Goal: Task Accomplishment & Management: Manage account settings

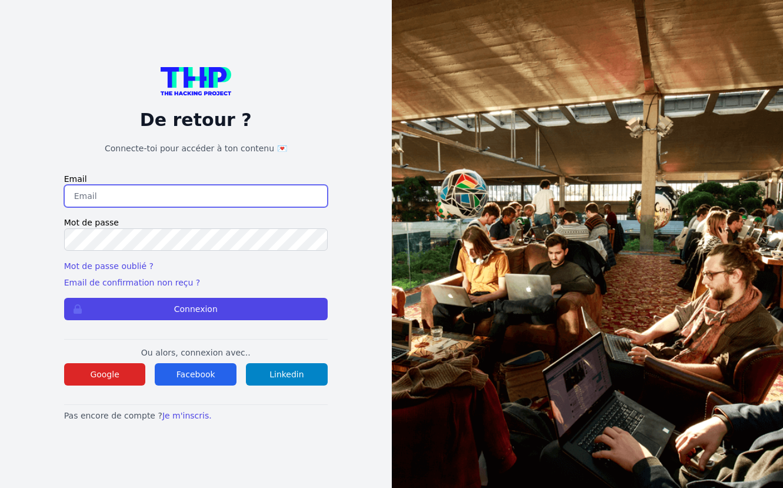
type input "triboutflorian@icloud.com"
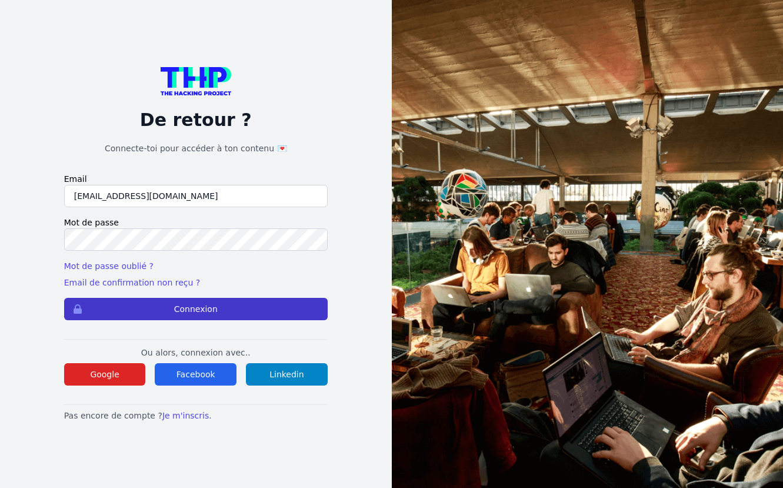
click at [220, 307] on button "Connexion" at bounding box center [195, 309] width 263 height 22
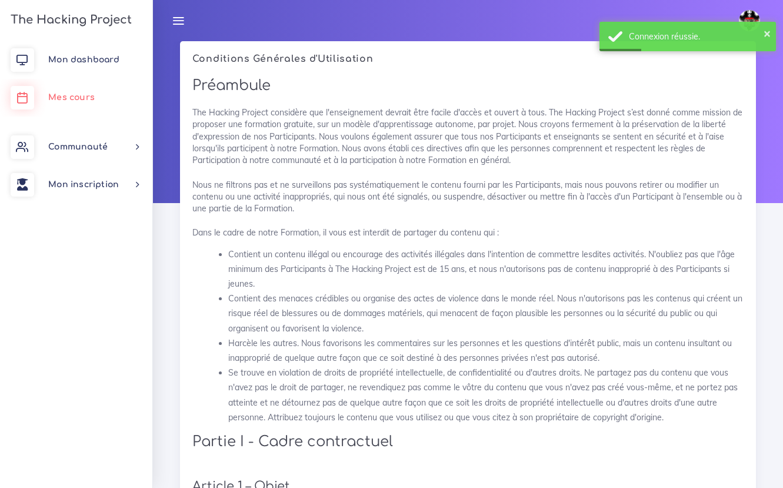
click at [95, 88] on link "Mes cours" at bounding box center [76, 98] width 152 height 38
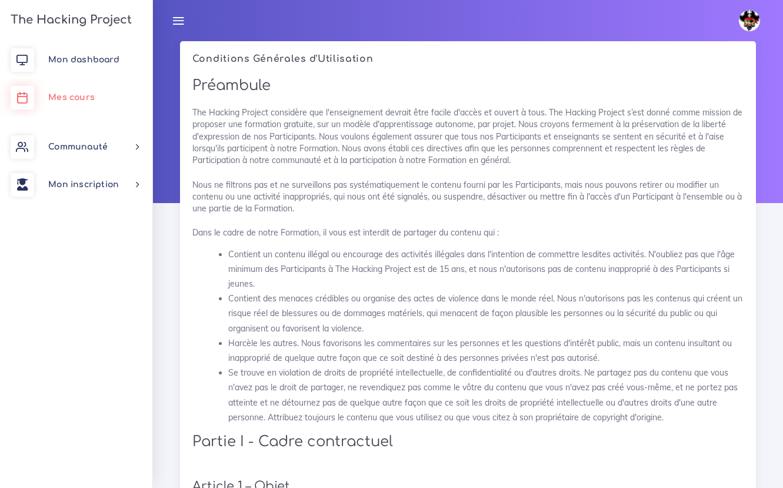
click at [81, 102] on link "Mes cours" at bounding box center [76, 98] width 152 height 38
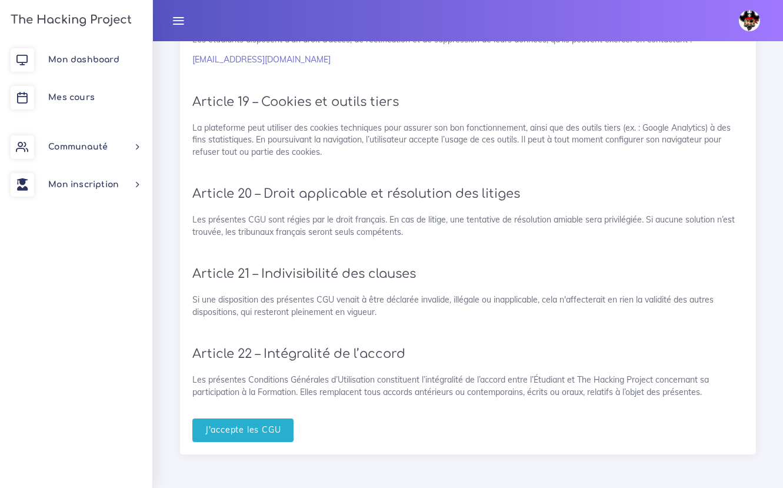
scroll to position [2753, 0]
click at [263, 426] on input "J'accepte les CGU" at bounding box center [243, 430] width 102 height 24
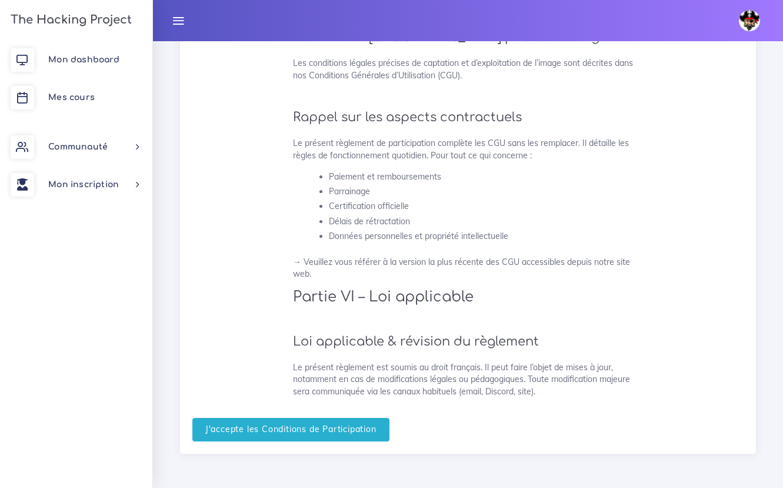
scroll to position [3270, 0]
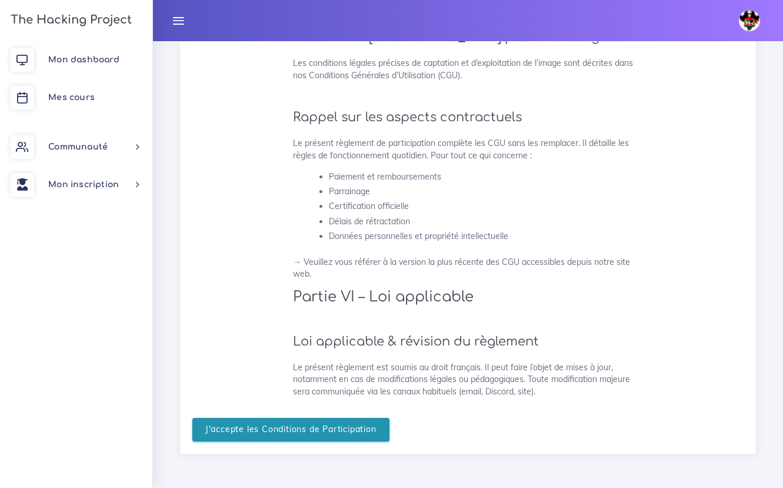
click at [297, 425] on input "J'accepte les Conditions de Participation" at bounding box center [290, 430] width 197 height 24
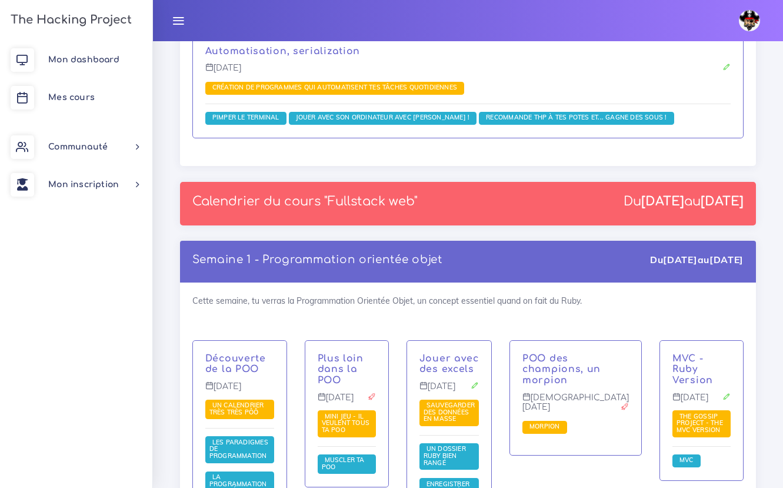
scroll to position [1694, 0]
